Goal: Task Accomplishment & Management: Use online tool/utility

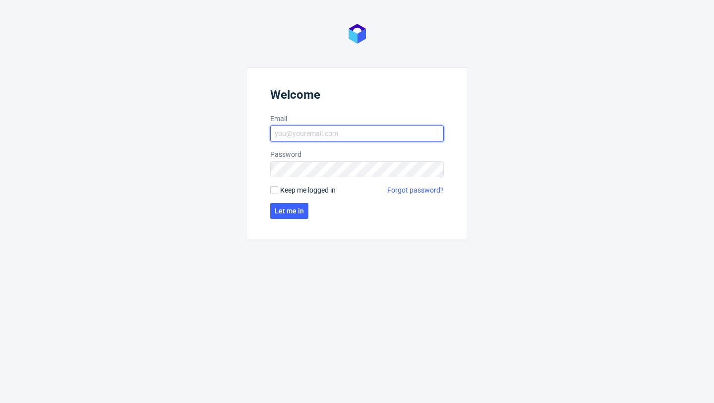
click at [282, 125] on input "Email" at bounding box center [357, 133] width 174 height 16
type input "[EMAIL_ADDRESS][PERSON_NAME][DOMAIN_NAME]"
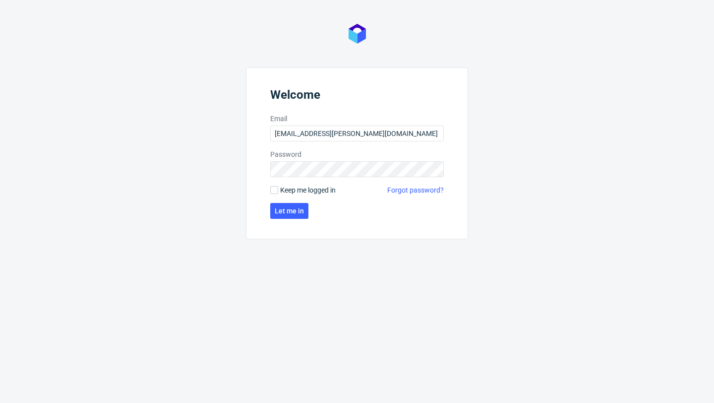
click at [321, 186] on span "Keep me logged in" at bounding box center [308, 190] width 56 height 10
click at [278, 186] on input "Keep me logged in" at bounding box center [274, 190] width 8 height 8
checkbox input "true"
click at [291, 211] on span "Let me in" at bounding box center [289, 210] width 29 height 7
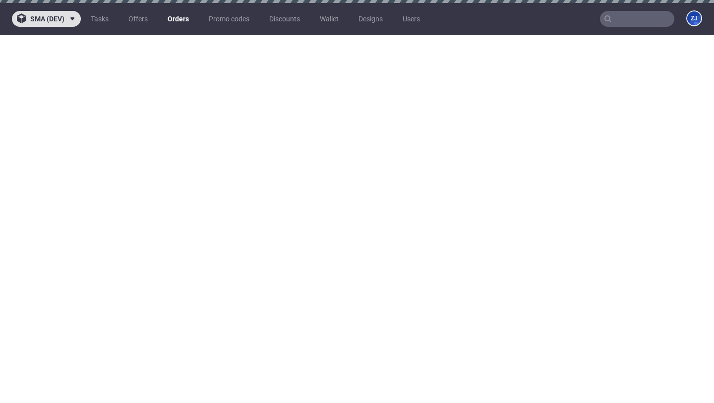
click at [54, 24] on button "sma (dev)" at bounding box center [46, 19] width 69 height 16
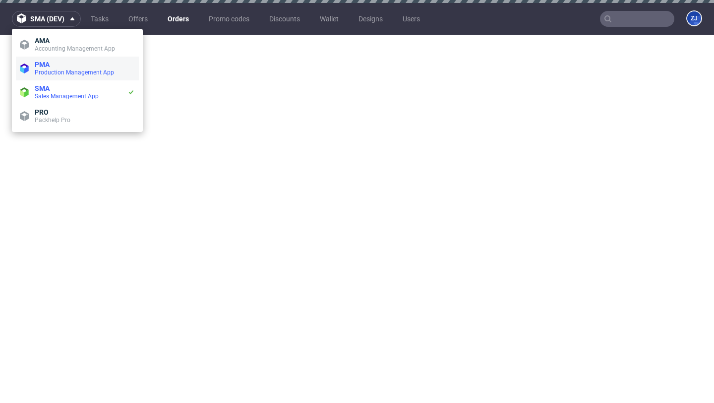
click at [68, 68] on span "PMA" at bounding box center [85, 65] width 100 height 8
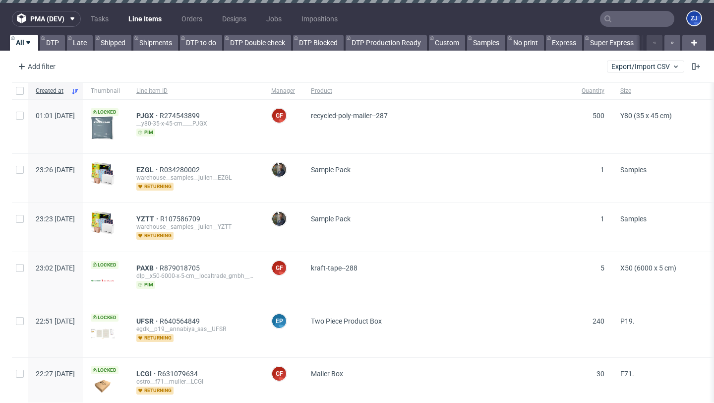
click at [23, 58] on div "Add filter Hide filters Clear all Export/Import CSV" at bounding box center [357, 67] width 714 height 24
click at [34, 64] on div "Add filter" at bounding box center [36, 67] width 44 height 16
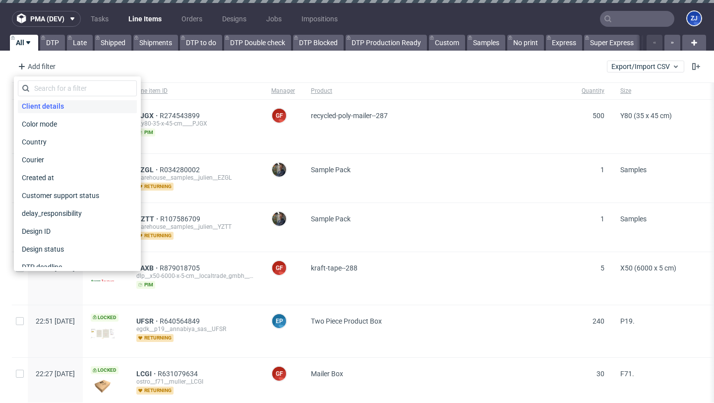
scroll to position [81, 0]
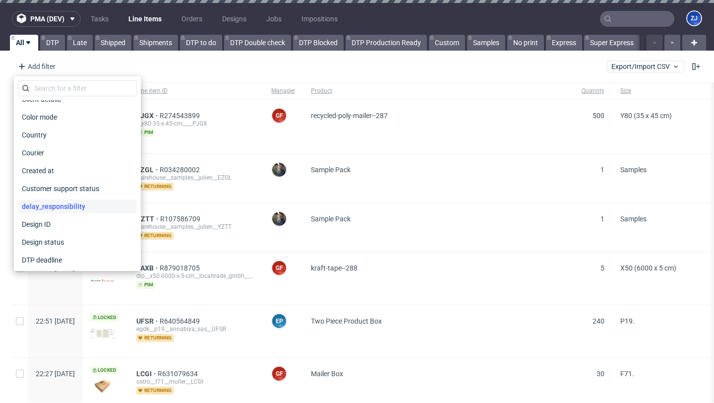
click at [48, 206] on span "delay_responsibility" at bounding box center [53, 206] width 71 height 14
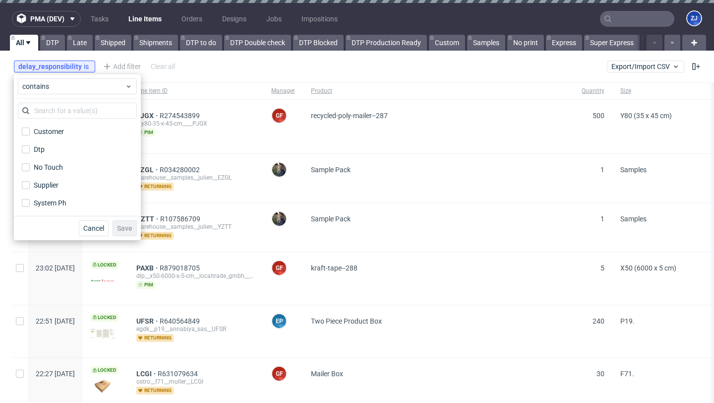
click at [77, 178] on div "Supplier" at bounding box center [77, 185] width 119 height 18
click at [73, 169] on label "No Touch" at bounding box center [77, 167] width 119 height 14
click at [30, 169] on input "No Touch" at bounding box center [26, 167] width 8 height 8
checkbox input "true"
click at [73, 185] on label "Supplier" at bounding box center [77, 185] width 119 height 14
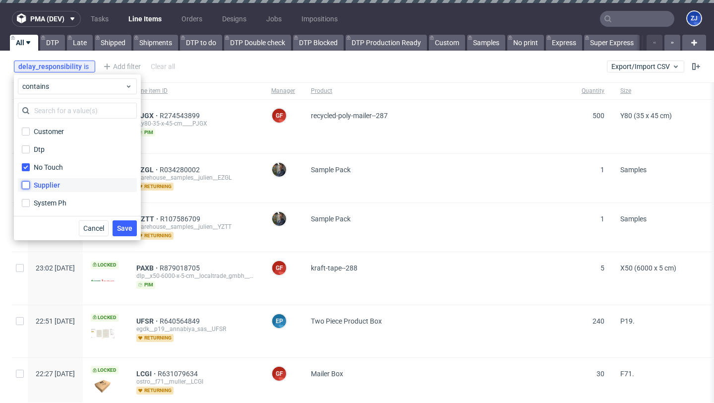
click at [30, 185] on input "Supplier" at bounding box center [26, 185] width 8 height 8
checkbox input "true"
click at [73, 201] on label "System Ph" at bounding box center [77, 203] width 119 height 14
click at [30, 201] on input "System Ph" at bounding box center [26, 203] width 8 height 8
checkbox input "true"
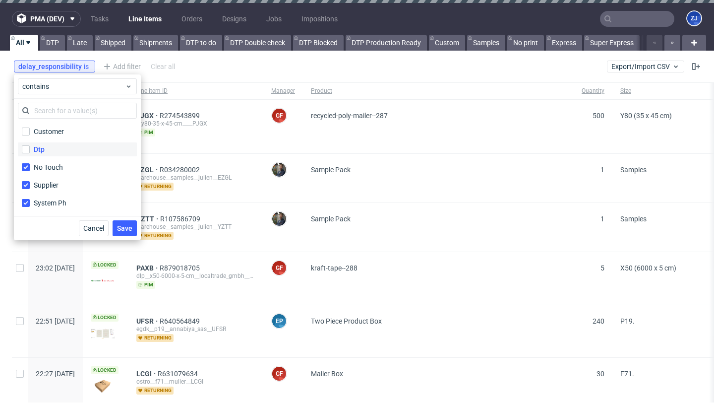
click at [67, 149] on label "Dtp" at bounding box center [77, 149] width 119 height 14
click at [30, 149] on input "Dtp" at bounding box center [26, 149] width 8 height 8
checkbox input "true"
click at [72, 129] on label "Customer" at bounding box center [77, 131] width 119 height 14
click at [30, 129] on input "Customer" at bounding box center [26, 131] width 8 height 8
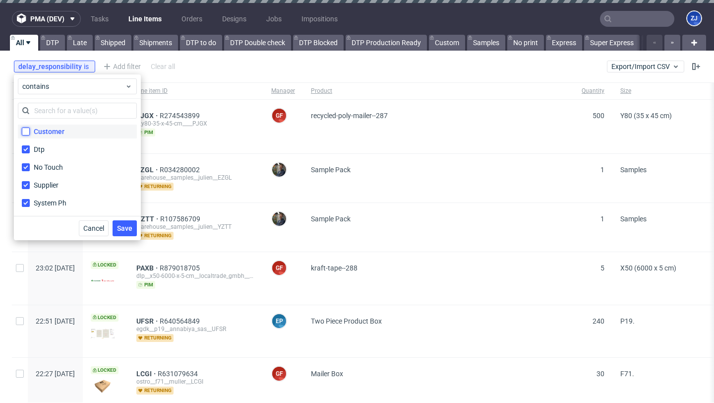
checkbox input "true"
click at [118, 228] on span "Save" at bounding box center [124, 228] width 15 height 7
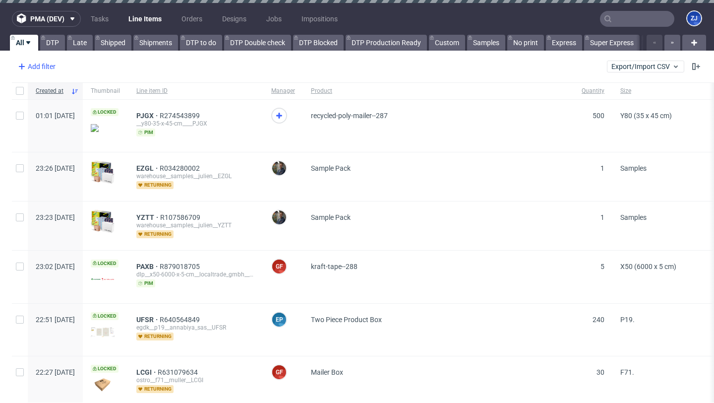
click at [40, 64] on div "Add filter" at bounding box center [36, 67] width 44 height 16
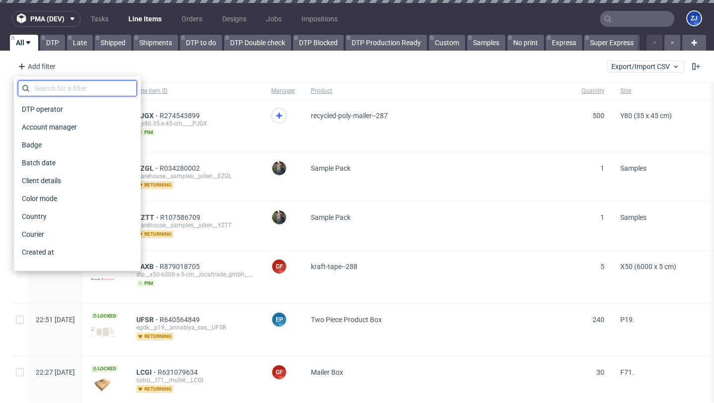
click at [52, 89] on input "text" at bounding box center [77, 88] width 119 height 16
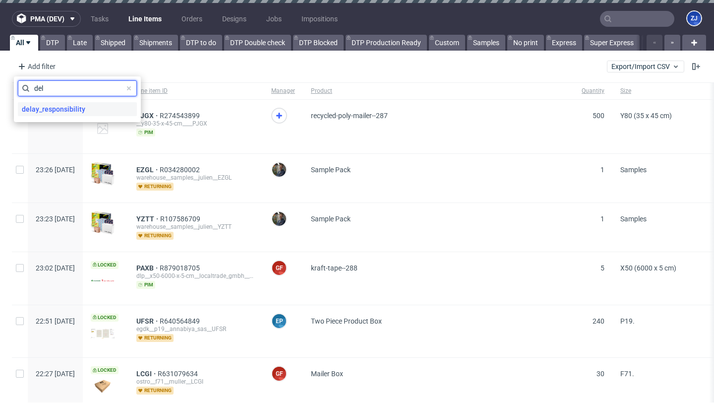
type input "del"
click at [68, 112] on span "delay_responsibility" at bounding box center [53, 109] width 71 height 14
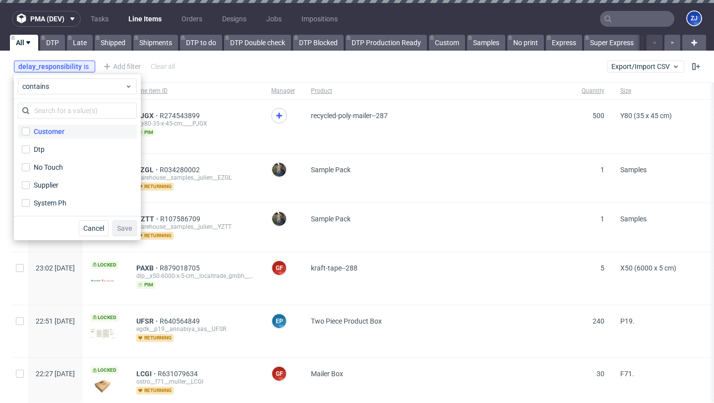
click at [61, 133] on div "Customer" at bounding box center [49, 131] width 31 height 10
click at [30, 133] on input "Customer" at bounding box center [26, 131] width 8 height 8
checkbox input "true"
click at [60, 151] on label "Dtp" at bounding box center [77, 149] width 119 height 14
click at [30, 151] on input "Dtp" at bounding box center [26, 149] width 8 height 8
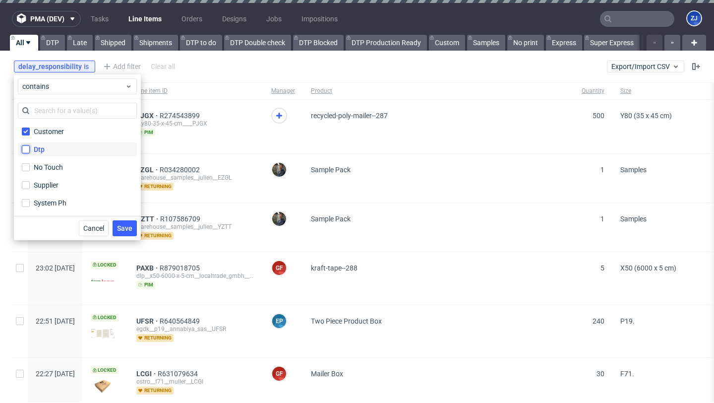
checkbox input "true"
click at [60, 171] on div "No Touch" at bounding box center [49, 167] width 30 height 10
click at [30, 171] on input "No Touch" at bounding box center [26, 167] width 8 height 8
checkbox input "true"
click at [60, 183] on label "Supplier" at bounding box center [77, 185] width 119 height 14
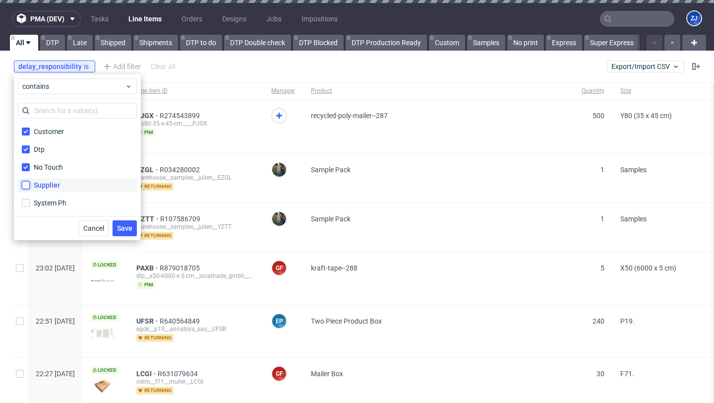
click at [30, 183] on input "Supplier" at bounding box center [26, 185] width 8 height 8
checkbox input "true"
click at [62, 202] on div "System Ph" at bounding box center [50, 203] width 33 height 10
click at [30, 202] on input "System Ph" at bounding box center [26, 203] width 8 height 8
checkbox input "true"
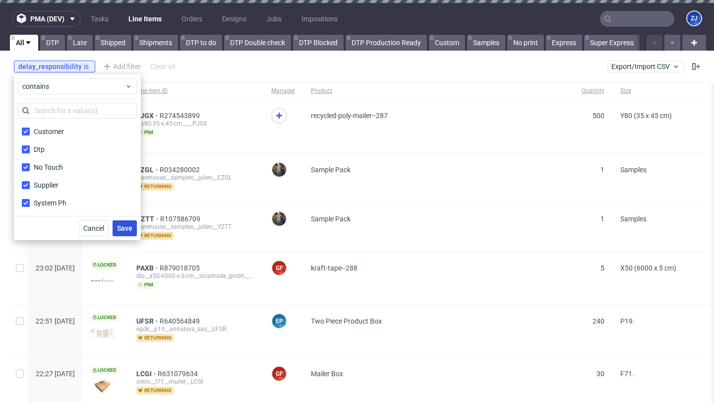
click at [130, 226] on span "Save" at bounding box center [124, 228] width 15 height 7
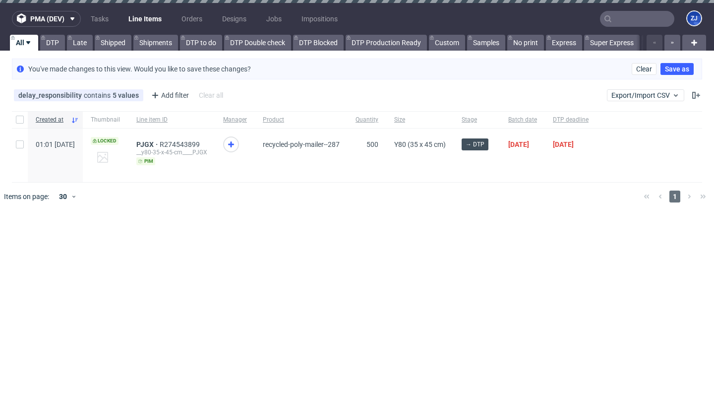
click at [441, 213] on div "Created at Thumbnail Line item ID Manager Product Quantity Size Stage Batch dat…" at bounding box center [357, 160] width 714 height 107
drag, startPoint x: 658, startPoint y: 137, endPoint x: 550, endPoint y: 143, distance: 108.3
click at [550, 144] on div "01:01 Sun 24.08.2025 Locked PJGX R274543899 __y80-35-x-45-cm____PJGX pim recycl…" at bounding box center [357, 155] width 690 height 54
click at [589, 161] on span "[DATE]" at bounding box center [571, 155] width 36 height 30
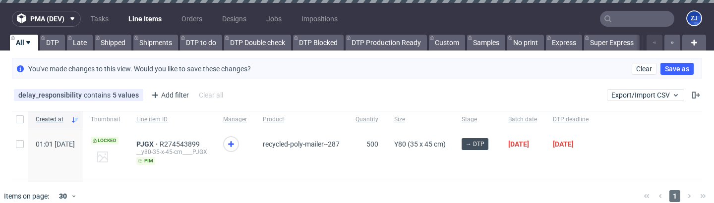
scroll to position [11, 0]
